Goal: Understand process/instructions: Learn how to perform a task or action

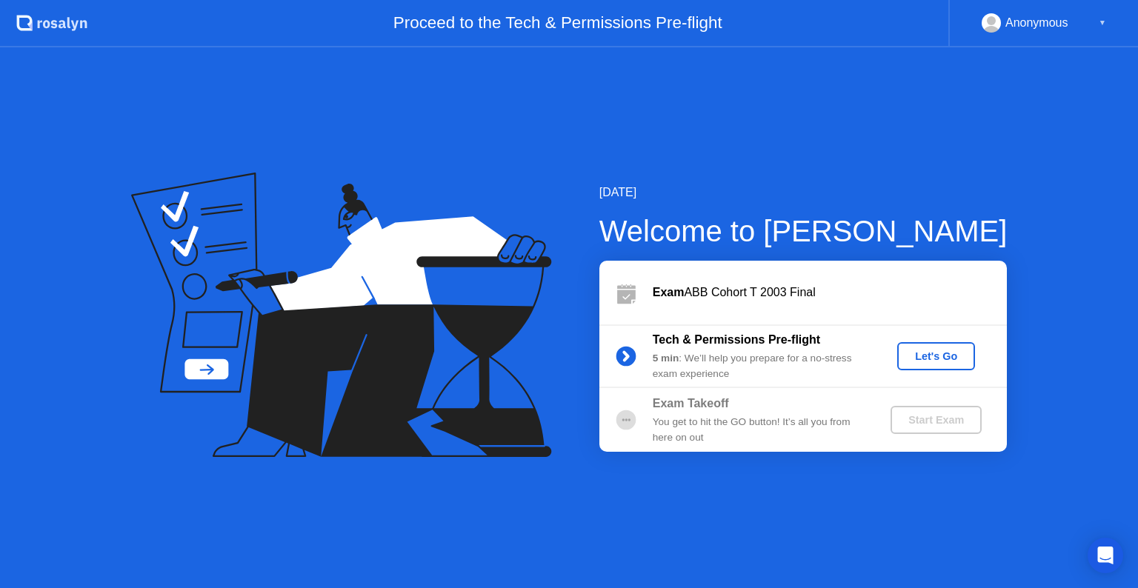
click at [933, 362] on div "Let's Go" at bounding box center [936, 356] width 66 height 12
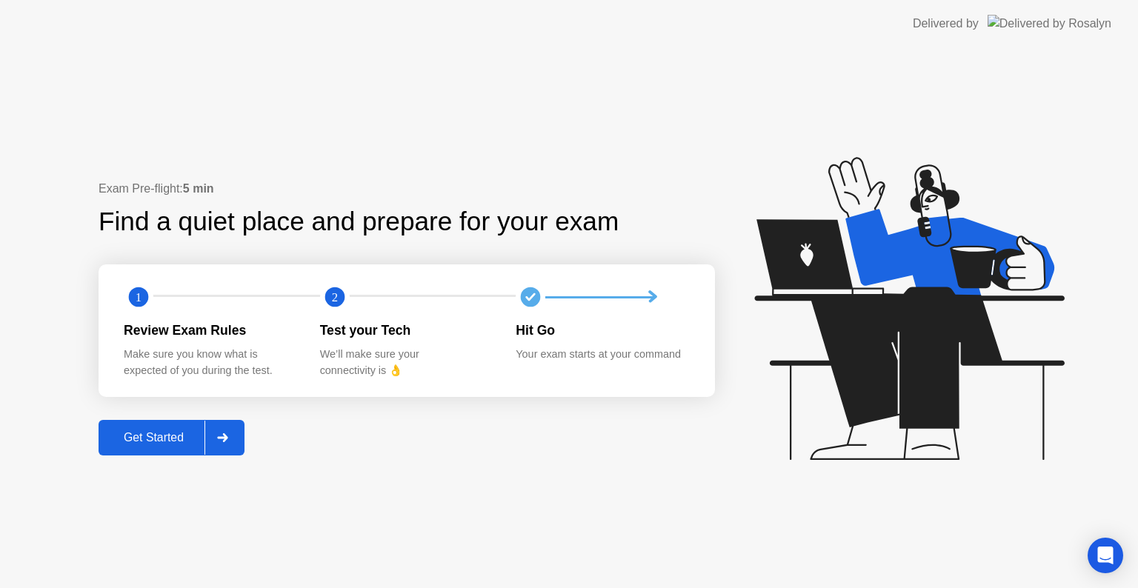
click at [244, 427] on button "Get Started" at bounding box center [172, 438] width 146 height 36
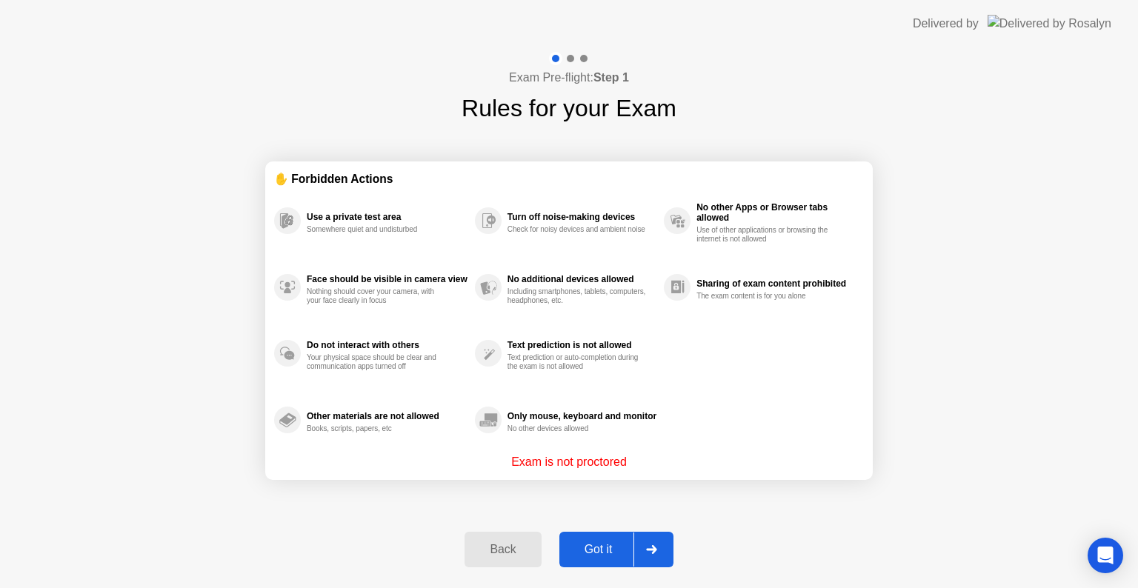
click at [612, 545] on div "Got it" at bounding box center [599, 549] width 70 height 13
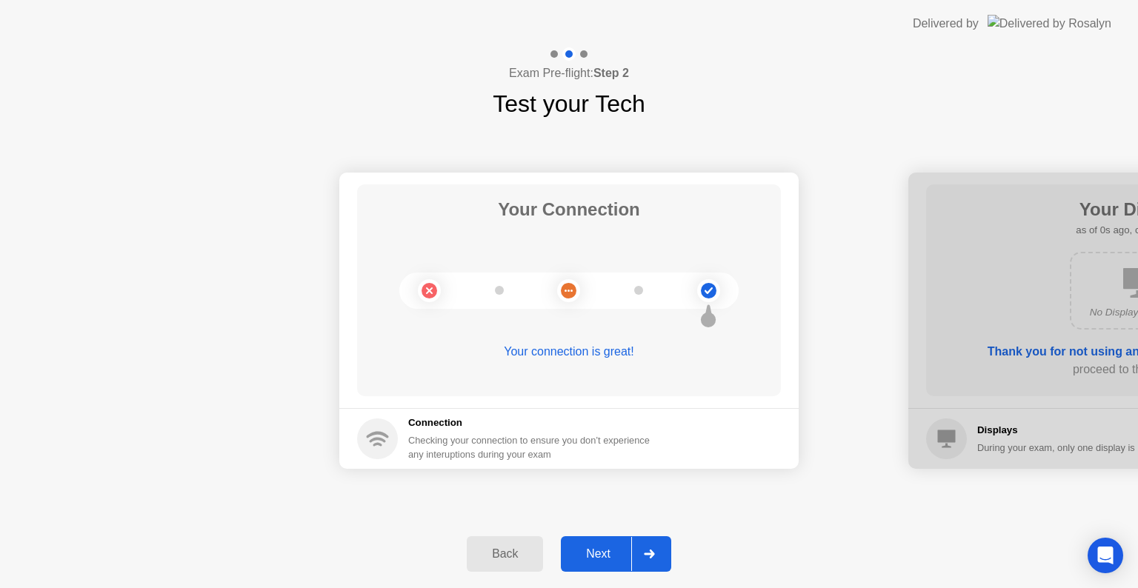
click at [612, 547] on div "Next" at bounding box center [598, 553] width 66 height 13
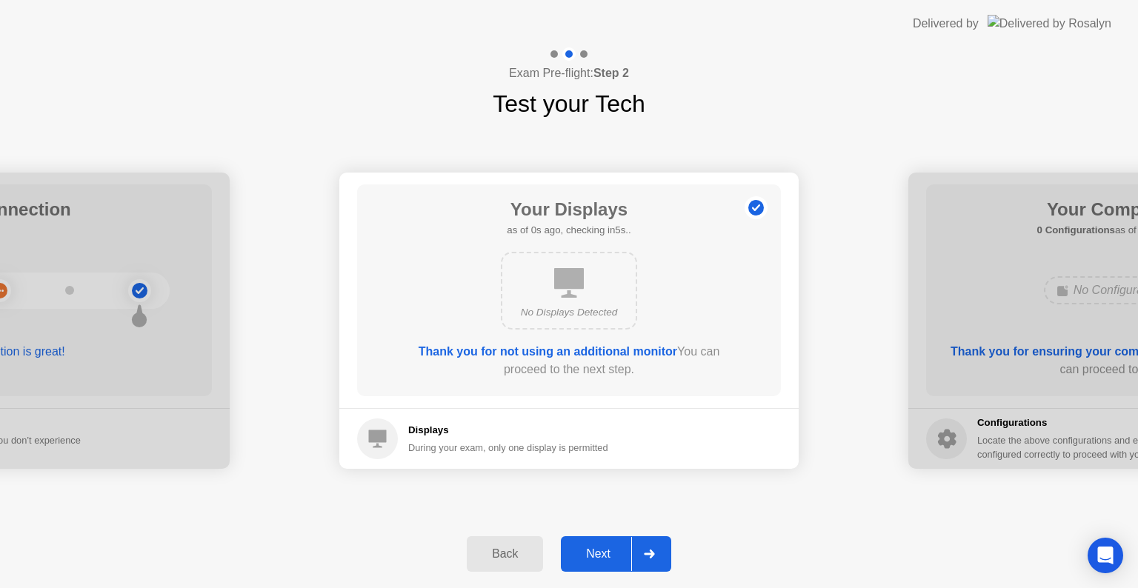
click at [612, 547] on div "Next" at bounding box center [598, 553] width 66 height 13
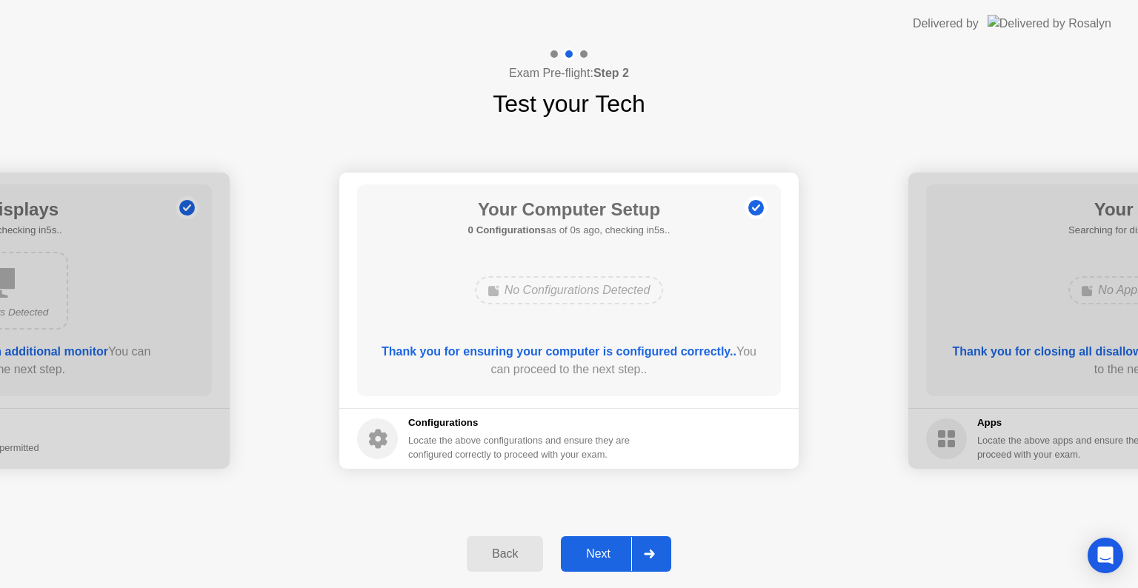
click at [612, 547] on div "Next" at bounding box center [598, 553] width 66 height 13
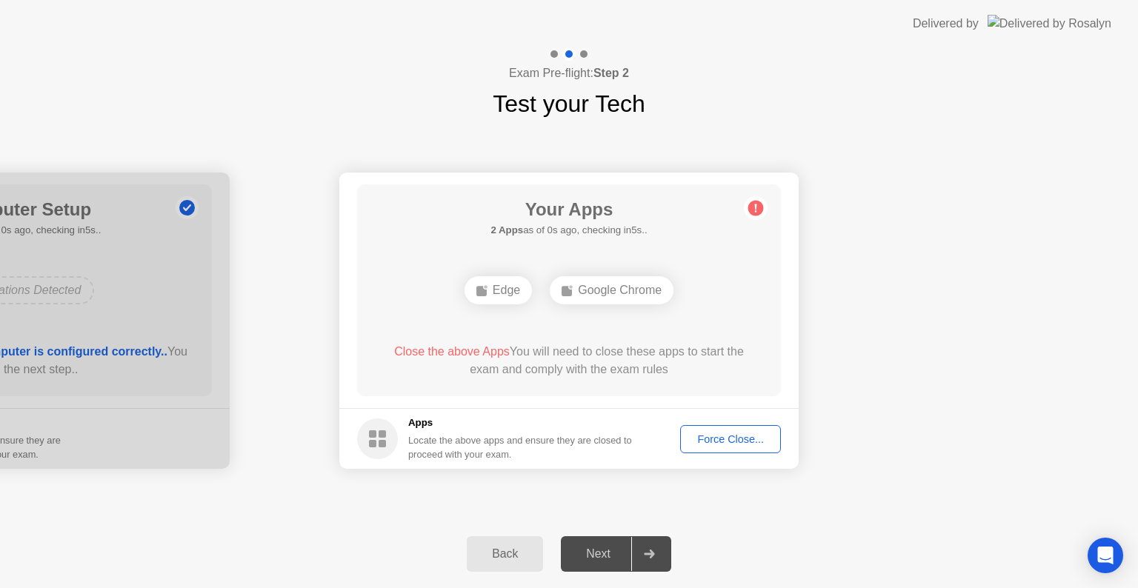
click at [612, 547] on div "Next" at bounding box center [598, 553] width 66 height 13
click at [722, 451] on button "Force Close..." at bounding box center [730, 439] width 101 height 28
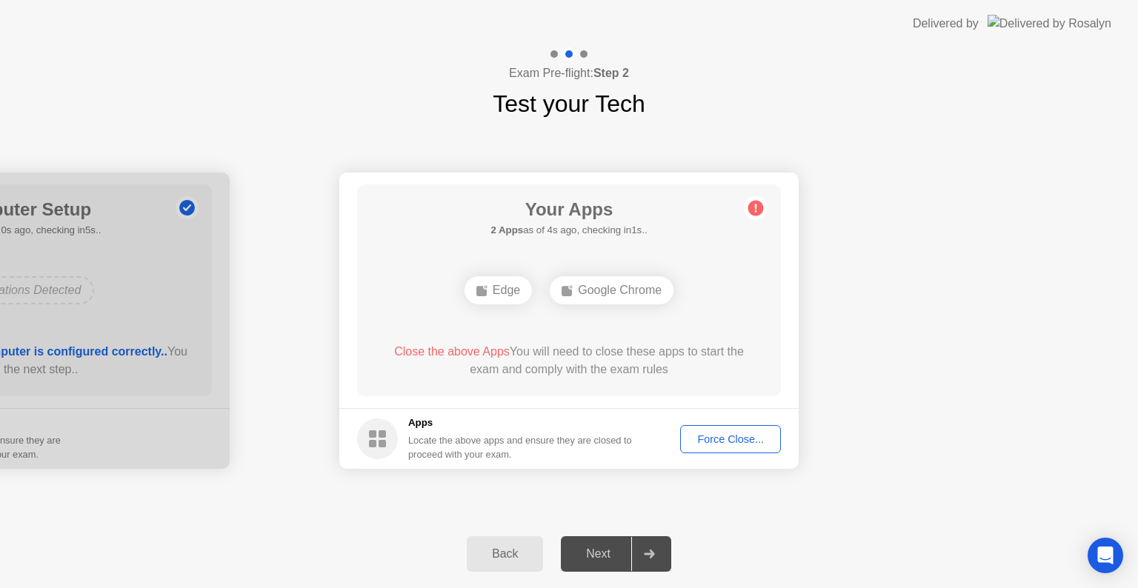
click at [753, 510] on div "Your Connection Your connection is great! Connection Checking your connection t…" at bounding box center [569, 320] width 1138 height 398
click at [701, 444] on div "Force Close..." at bounding box center [730, 439] width 90 height 12
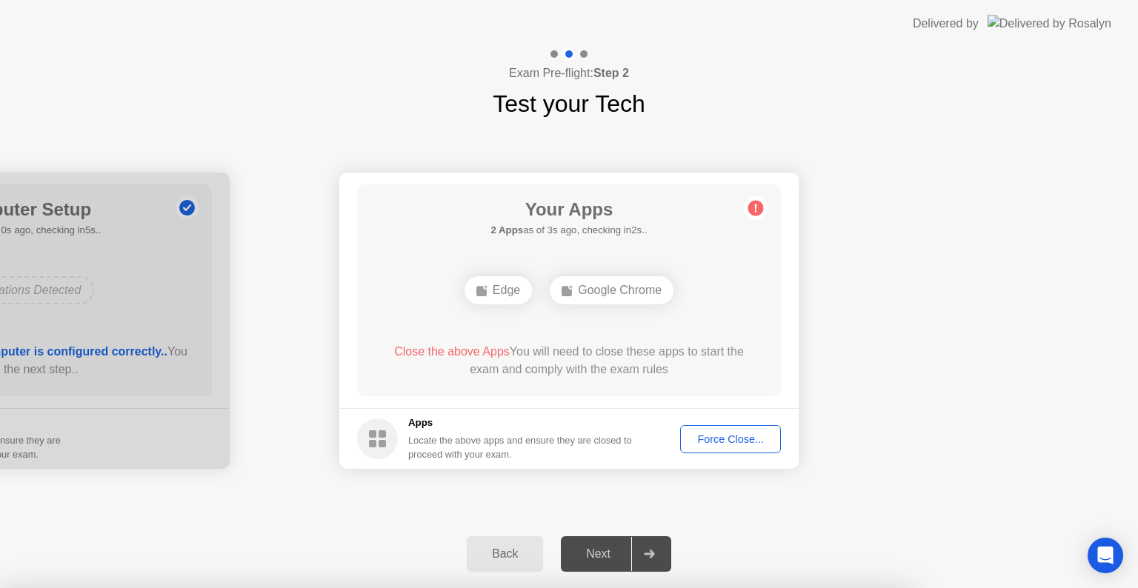
click at [701, 587] on div at bounding box center [569, 588] width 1138 height 0
